Goal: Task Accomplishment & Management: Complete application form

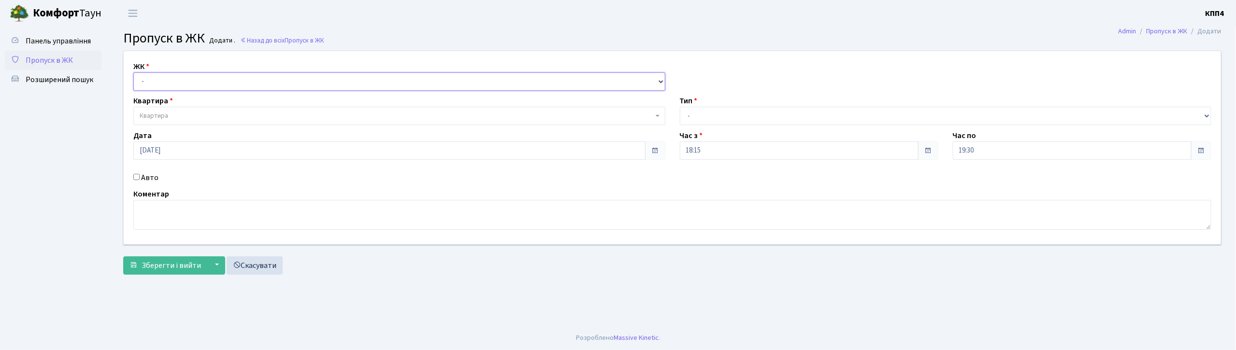
click at [239, 79] on select "- КТ, вул. Регенераторна, 4 КТ2, просп. [STREET_ADDRESS] [STREET_ADDRESS] [PERS…" at bounding box center [399, 81] width 532 height 18
select select "271"
click at [133, 72] on select "- КТ, вул. Регенераторна, 4 КТ2, просп. Соборності, 17 КТ3, вул. Березнева, 16 …" at bounding box center [399, 81] width 532 height 18
select select
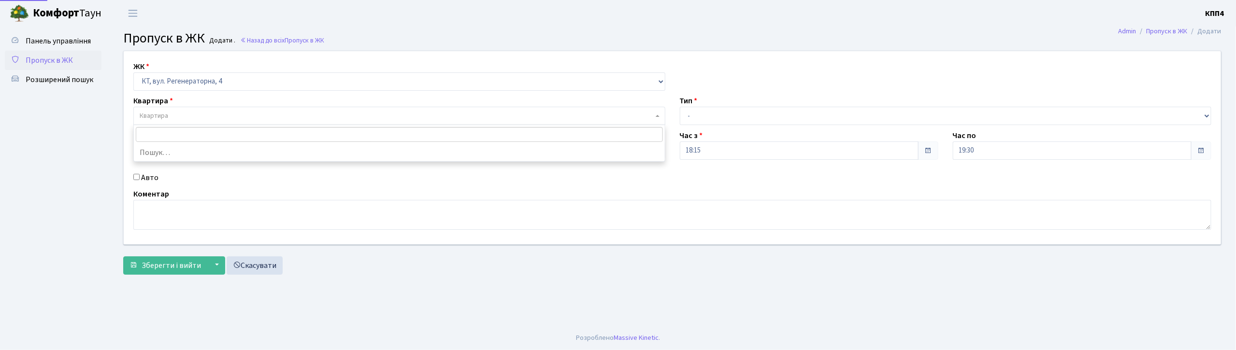
click at [235, 114] on span "Квартира" at bounding box center [397, 116] width 514 height 10
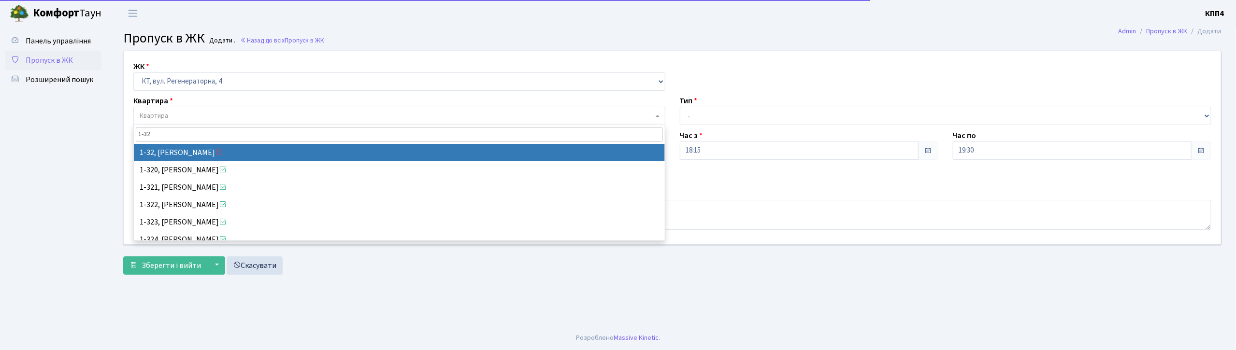
type input "1-32"
select select "32"
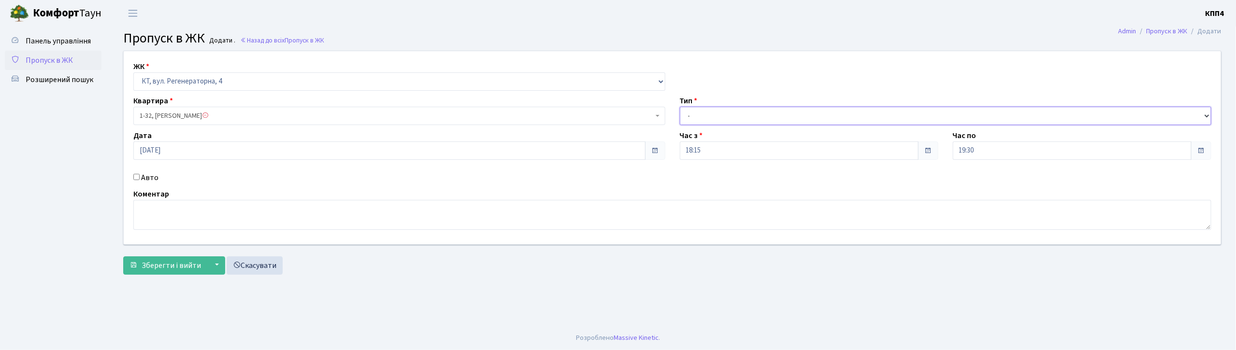
click at [729, 119] on select "- Доставка Таксі Гості Сервіс" at bounding box center [946, 116] width 532 height 18
select select "1"
click at [680, 107] on select "- Доставка Таксі Гості Сервіс" at bounding box center [946, 116] width 532 height 18
click at [180, 269] on span "Зберегти і вийти" at bounding box center [171, 265] width 59 height 11
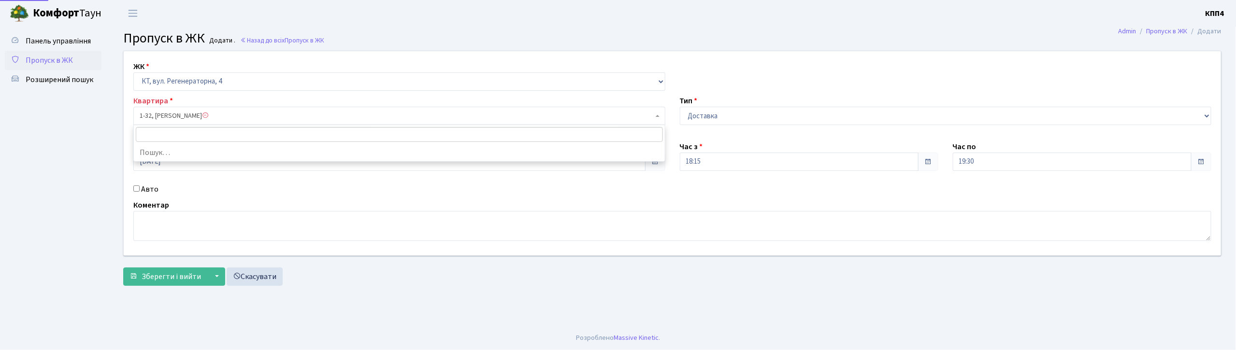
click at [146, 113] on span "1-32, Мазур Олександр Васильович" at bounding box center [397, 116] width 514 height 10
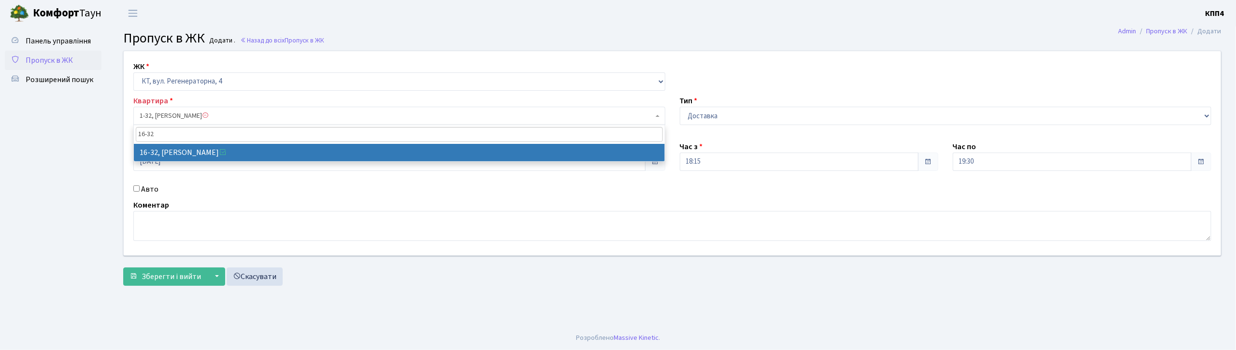
type input "16-32"
select select "8593"
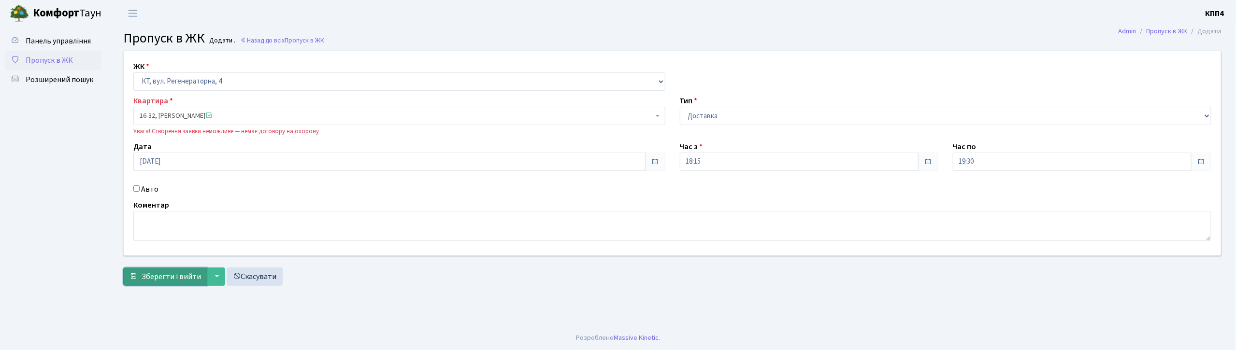
click at [187, 285] on button "Зберегти і вийти" at bounding box center [165, 277] width 84 height 18
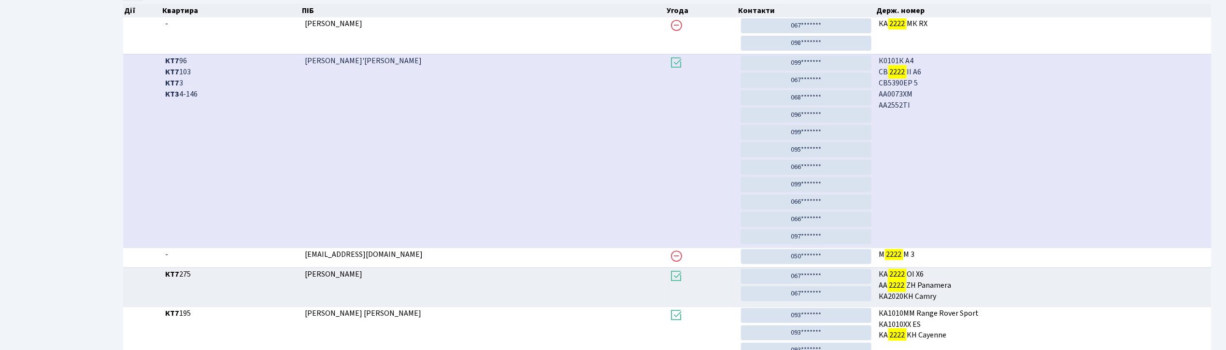
scroll to position [285, 0]
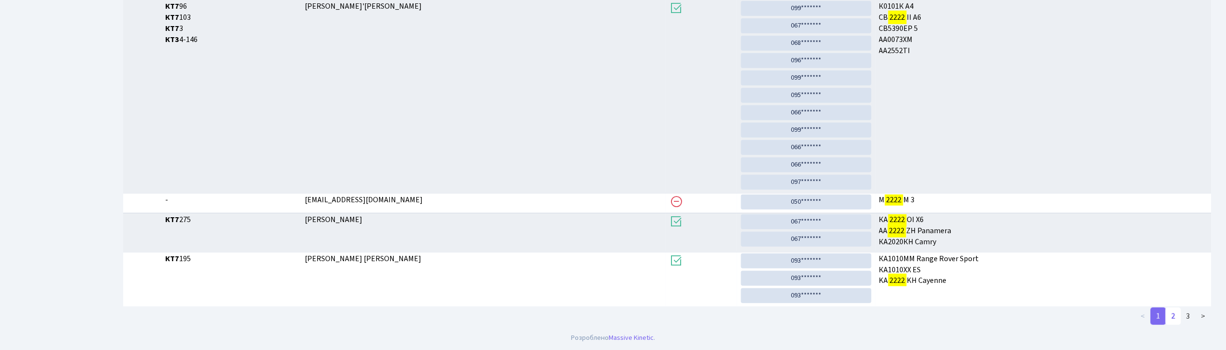
click at [1176, 311] on link "2" at bounding box center [1173, 316] width 15 height 17
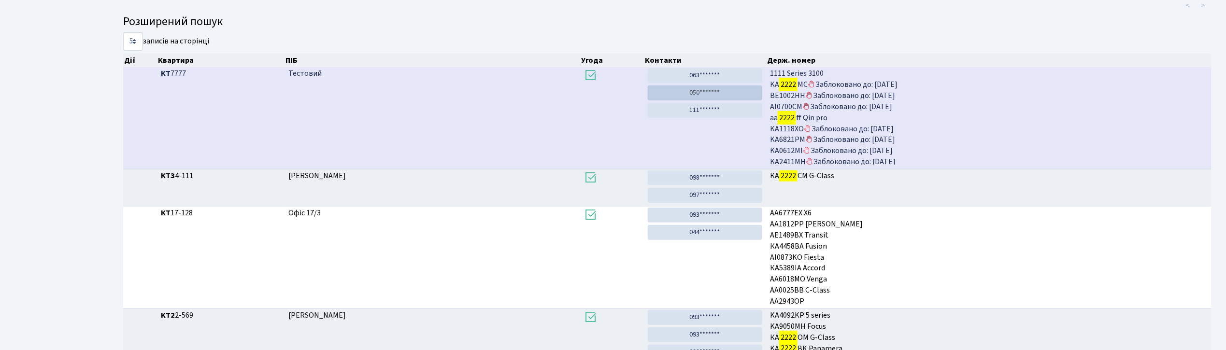
scroll to position [110, 0]
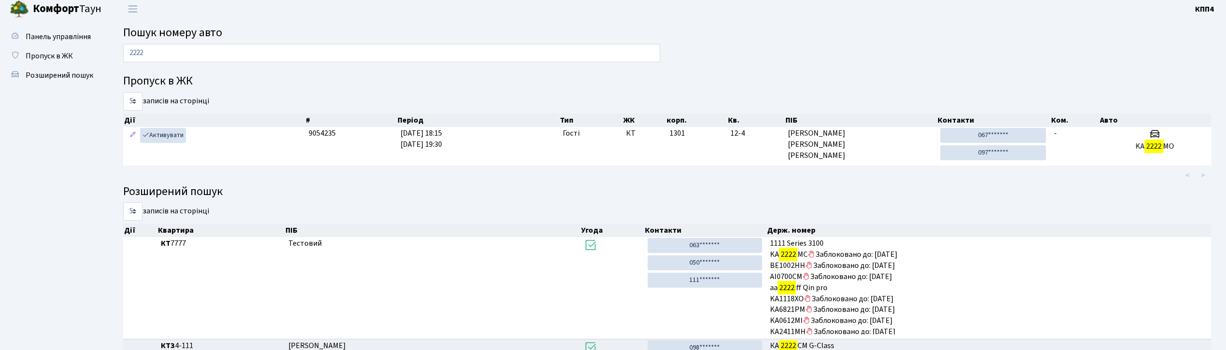
scroll to position [0, 0]
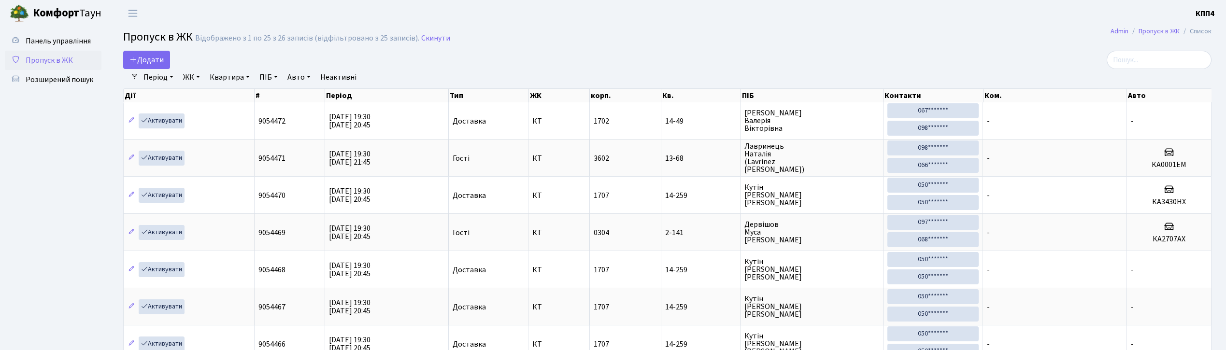
select select "25"
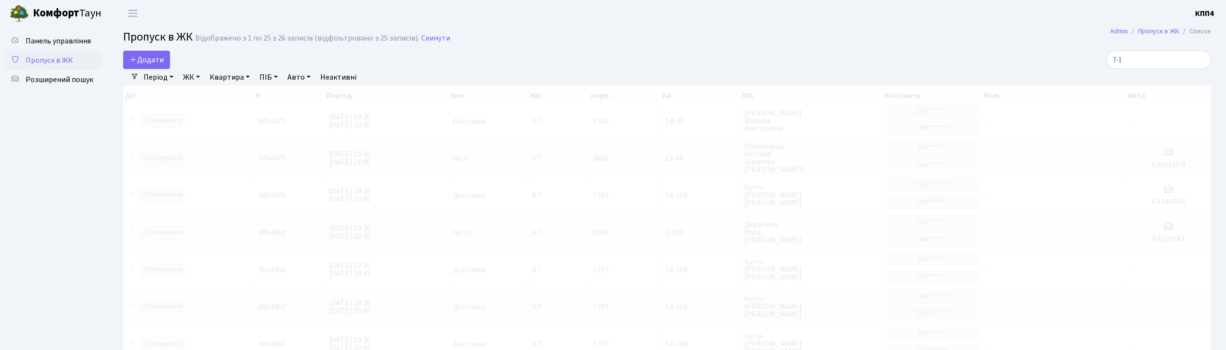
type input "7-18"
